Goal: Transaction & Acquisition: Purchase product/service

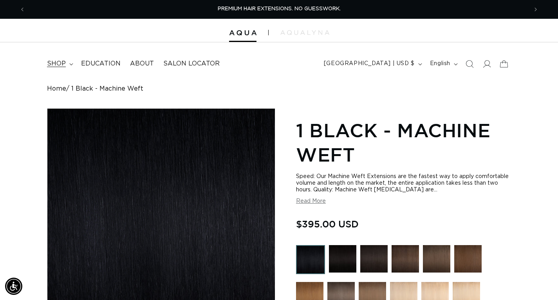
click at [62, 64] on span "shop" at bounding box center [56, 64] width 19 height 8
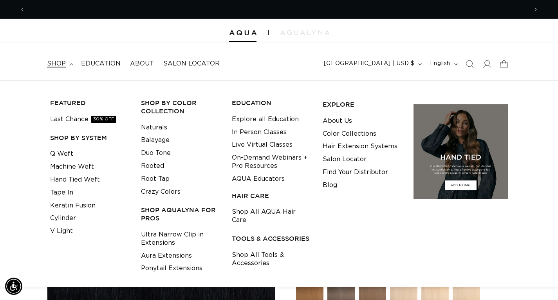
scroll to position [0, 503]
click at [61, 154] on link "Q Weft" at bounding box center [61, 153] width 23 height 13
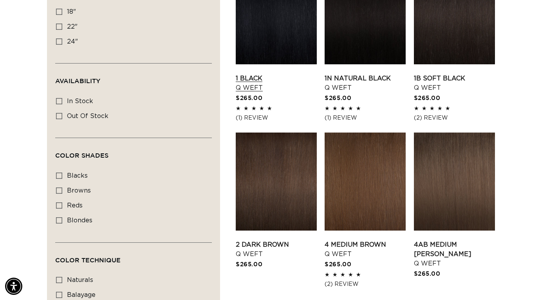
scroll to position [0, 503]
click at [273, 74] on link "1 Black Q Weft" at bounding box center [276, 83] width 81 height 19
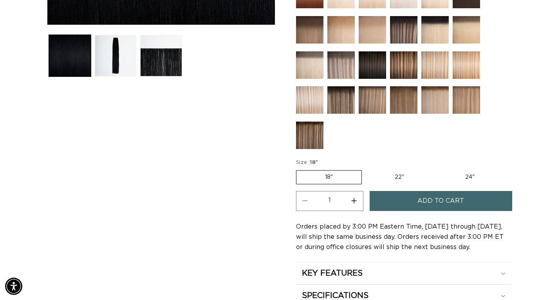
scroll to position [312, 0]
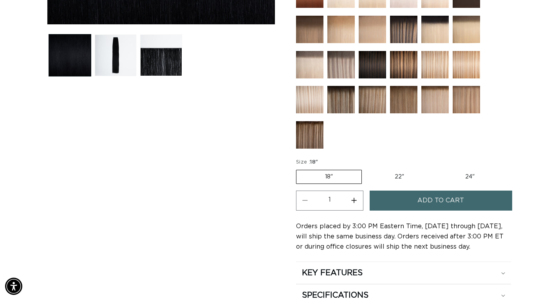
click at [399, 171] on label "22" Variant sold out or unavailable" at bounding box center [399, 176] width 67 height 13
click at [366, 168] on input "22" Variant sold out or unavailable" at bounding box center [366, 168] width 0 height 0
radio input "true"
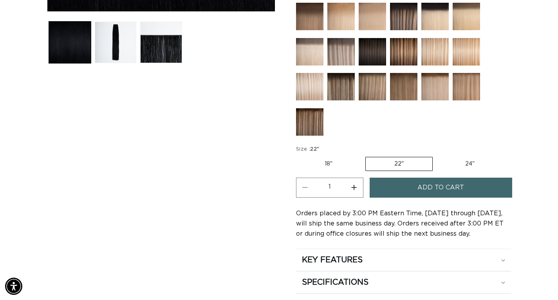
scroll to position [0, 503]
click at [476, 157] on label "24" Variant sold out or unavailable" at bounding box center [470, 163] width 67 height 13
click at [437, 156] on input "24" Variant sold out or unavailable" at bounding box center [437, 155] width 0 height 0
radio input "true"
